Goal: Information Seeking & Learning: Check status

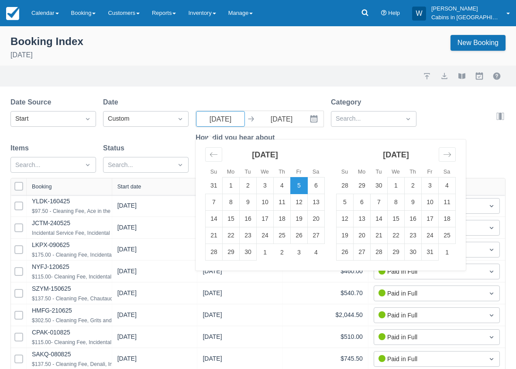
click at [135, 100] on div "Date" at bounding box center [146, 102] width 86 height 10
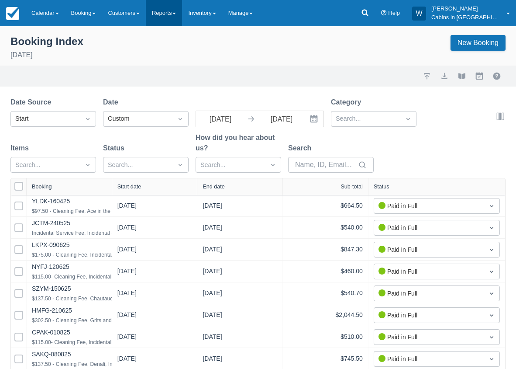
click at [179, 14] on link "Reports" at bounding box center [164, 13] width 36 height 26
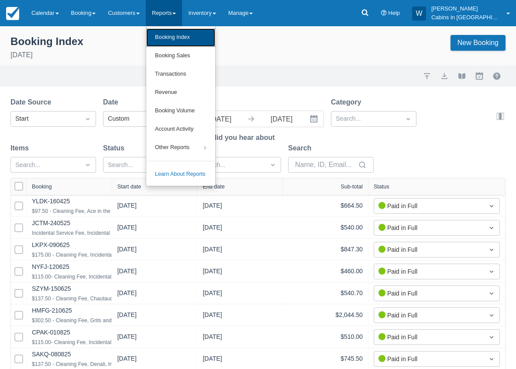
click at [178, 33] on link "Booking Index" at bounding box center [180, 37] width 69 height 18
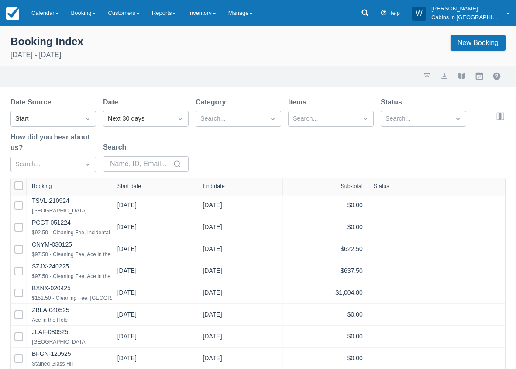
select select "25"
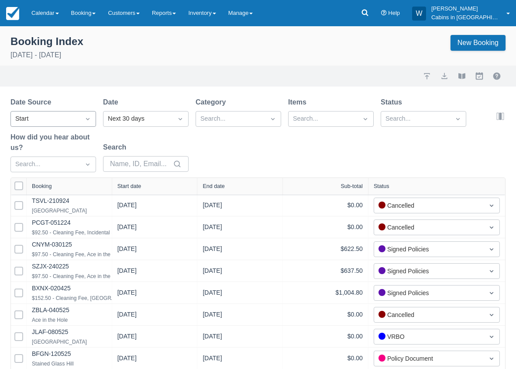
click at [59, 119] on div "Start" at bounding box center [45, 119] width 60 height 10
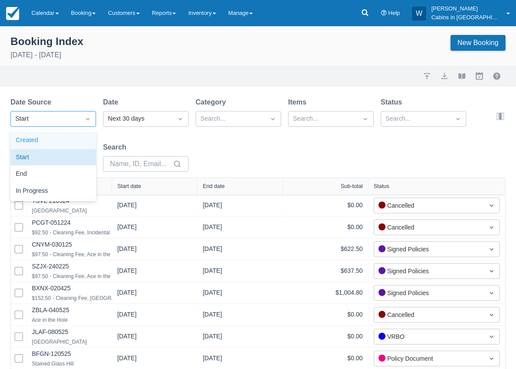
click at [57, 138] on div "Created" at bounding box center [53, 140] width 86 height 17
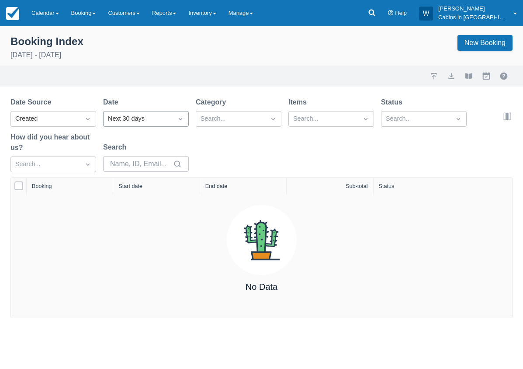
click at [153, 120] on div "Next 30 days" at bounding box center [138, 119] width 60 height 10
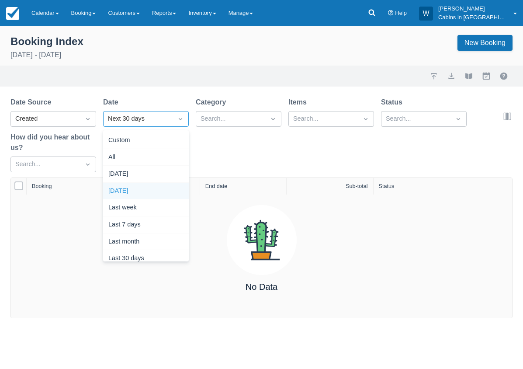
click at [148, 188] on div "Yesterday" at bounding box center [146, 191] width 86 height 17
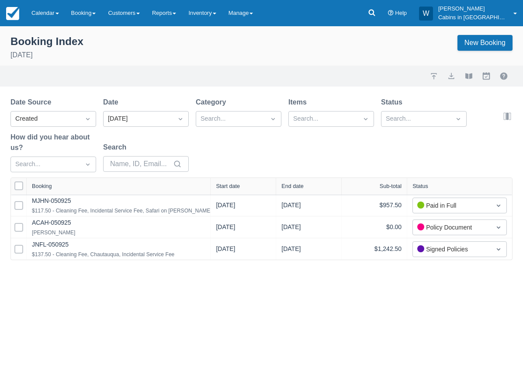
drag, startPoint x: 110, startPoint y: 186, endPoint x: 207, endPoint y: 183, distance: 97.5
click at [207, 183] on div at bounding box center [210, 186] width 16 height 17
click at [240, 183] on div "Start date" at bounding box center [228, 186] width 24 height 6
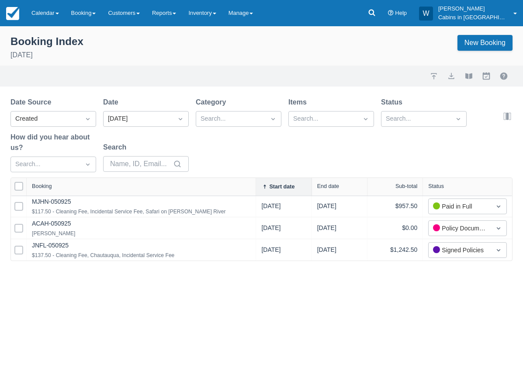
drag, startPoint x: 110, startPoint y: 185, endPoint x: 252, endPoint y: 185, distance: 142.8
click at [252, 185] on div at bounding box center [256, 186] width 16 height 17
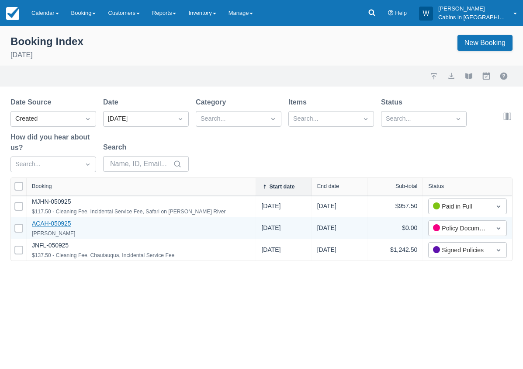
click at [51, 221] on link "ACAH-050925" at bounding box center [51, 223] width 39 height 7
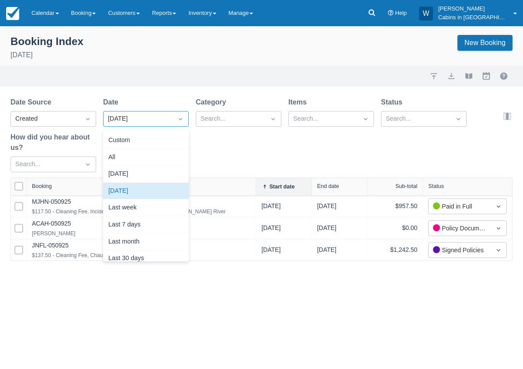
click at [178, 119] on icon "Dropdown icon" at bounding box center [180, 118] width 9 height 9
click at [151, 178] on div "[DATE]" at bounding box center [146, 174] width 86 height 17
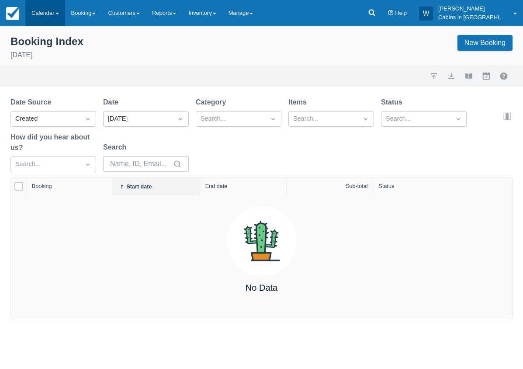
click at [54, 21] on link "Calendar" at bounding box center [45, 13] width 40 height 26
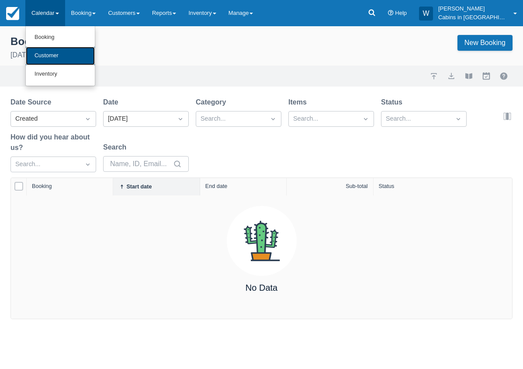
click at [44, 57] on link "Customer" at bounding box center [60, 56] width 69 height 18
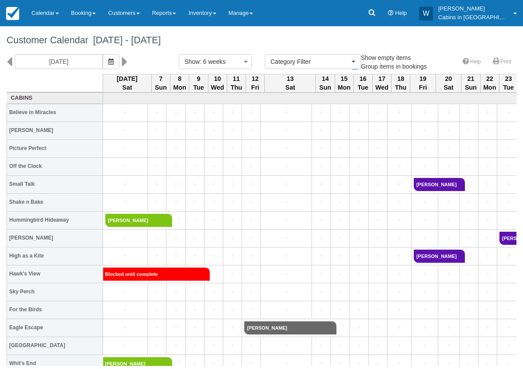
select select
click at [103, 60] on button "button" at bounding box center [111, 61] width 17 height 15
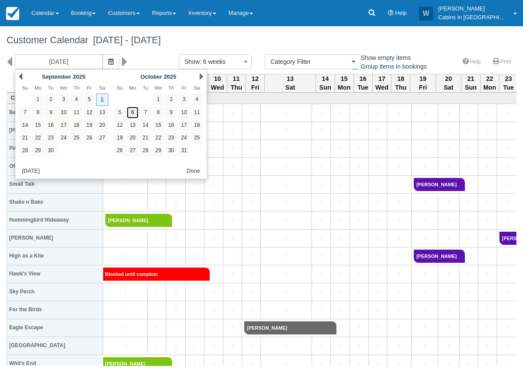
click at [128, 110] on link "6" at bounding box center [133, 113] width 12 height 12
type input "10/06/25"
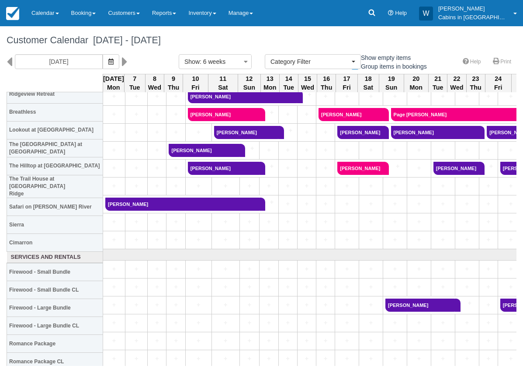
scroll to position [753, 0]
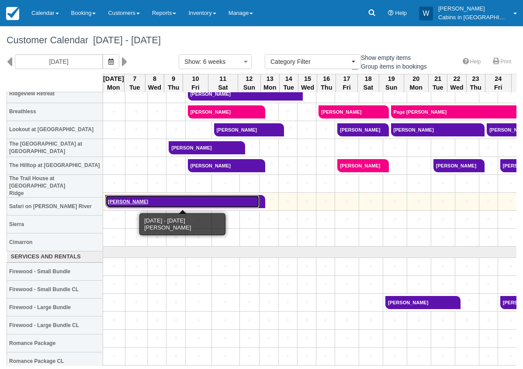
click at [139, 201] on link "Mindy McDaniel" at bounding box center [182, 201] width 154 height 13
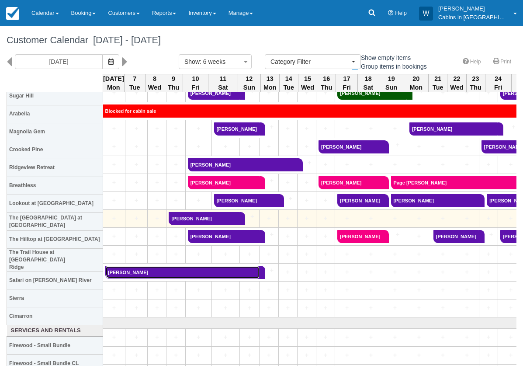
scroll to position [679, 0]
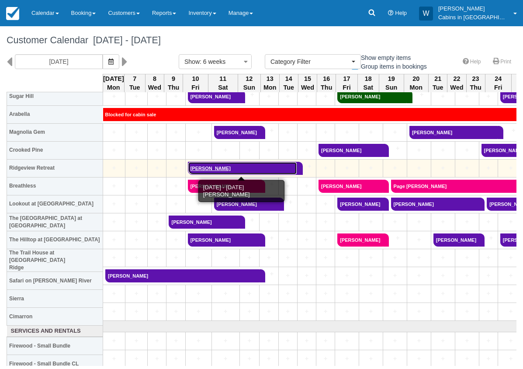
click at [214, 165] on link "Ed Wagner" at bounding box center [243, 168] width 110 height 13
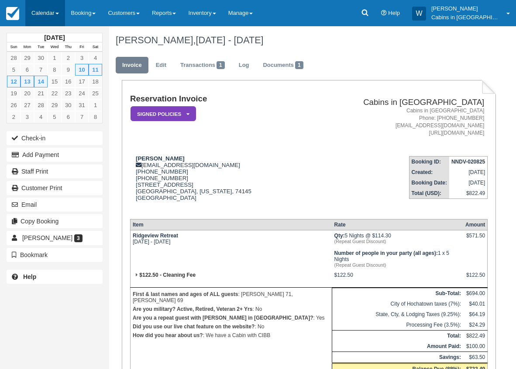
click at [49, 17] on link "Calendar" at bounding box center [45, 13] width 40 height 26
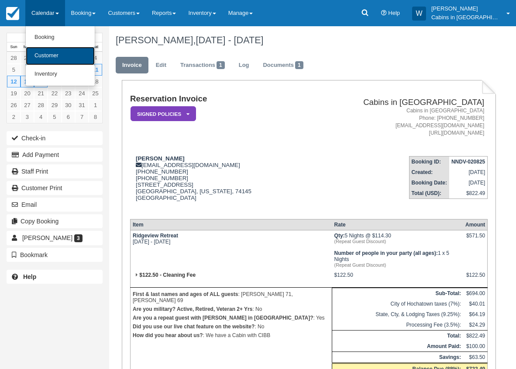
click at [45, 49] on link "Customer" at bounding box center [60, 56] width 69 height 18
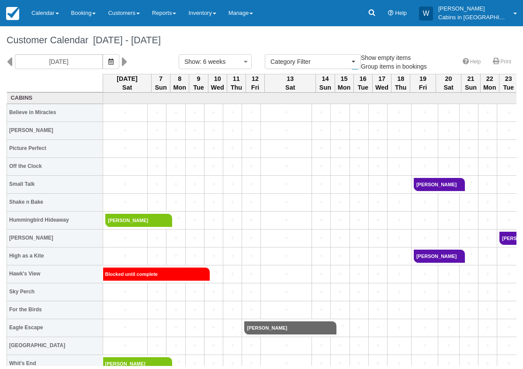
select select
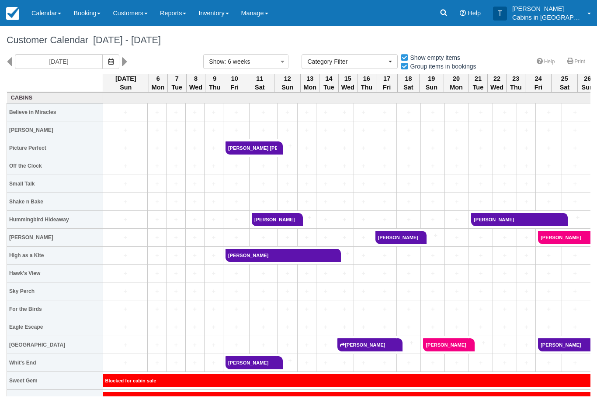
select select
click at [186, 14] on link "Reports" at bounding box center [173, 13] width 38 height 26
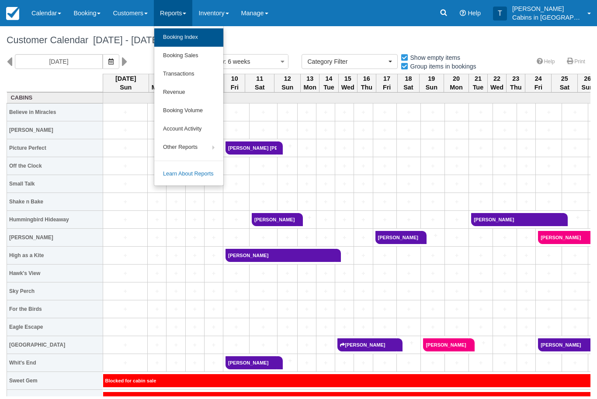
click at [216, 35] on link "Booking Index" at bounding box center [188, 37] width 69 height 18
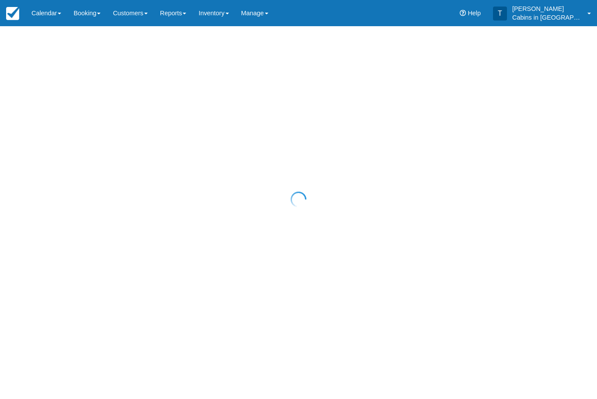
select select "25"
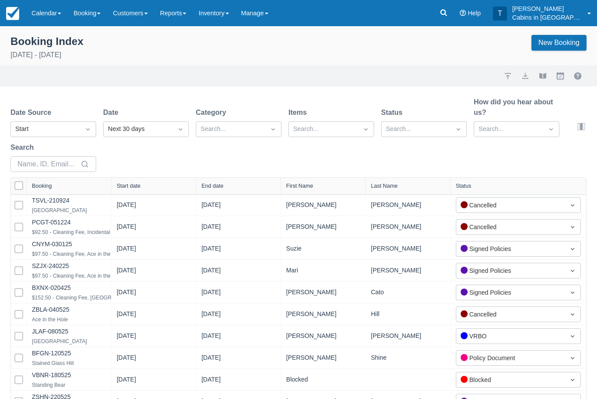
select select "25"
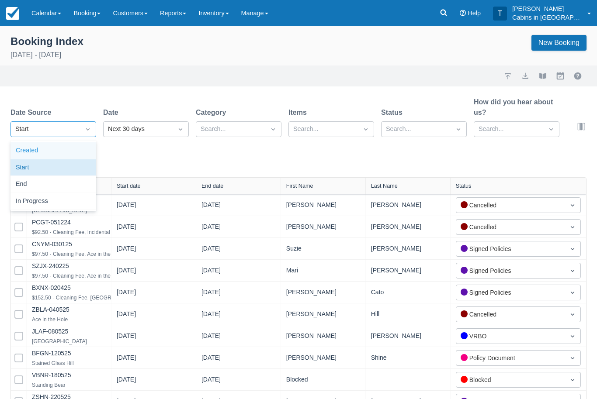
click at [41, 152] on div "Created" at bounding box center [53, 150] width 86 height 17
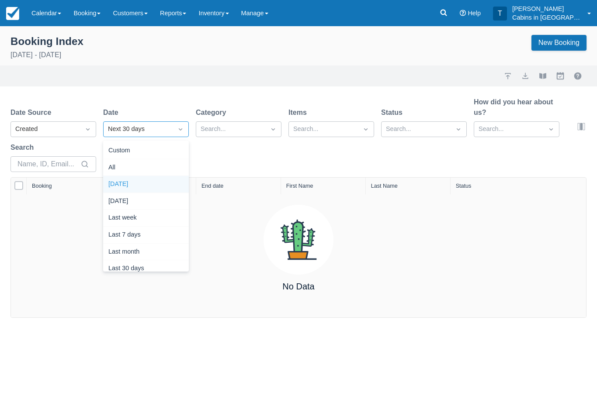
click at [115, 177] on div "Today" at bounding box center [146, 184] width 86 height 17
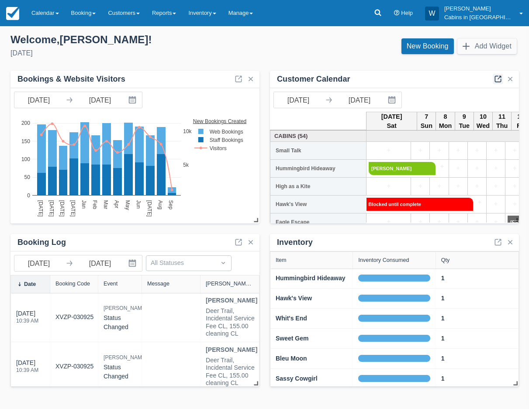
click at [498, 74] on link at bounding box center [498, 79] width 10 height 10
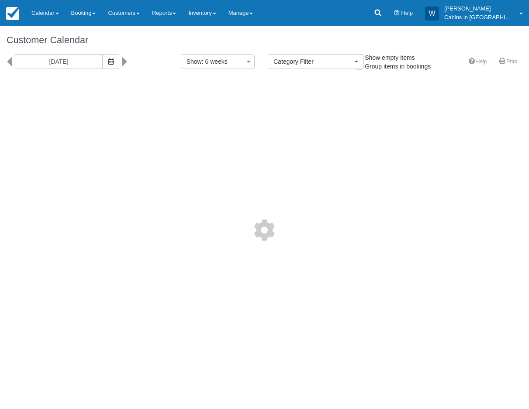
select select
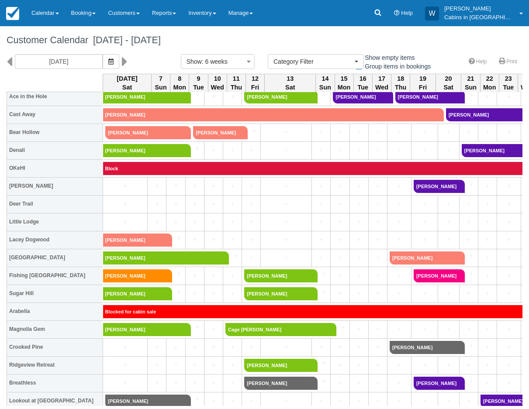
scroll to position [483, 0]
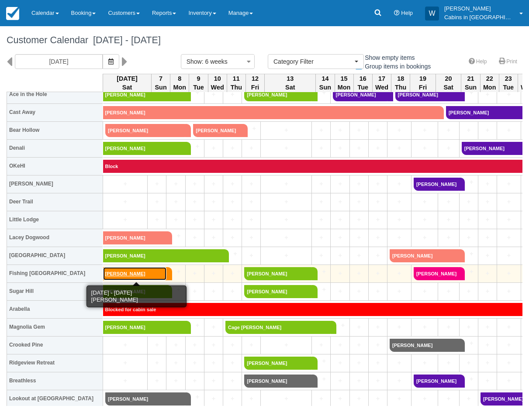
click at [130, 274] on link "[PERSON_NAME]" at bounding box center [134, 273] width 63 height 13
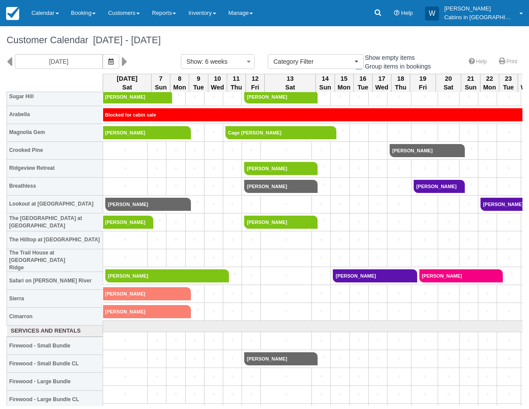
scroll to position [683, 0]
